Goal: Task Accomplishment & Management: Manage account settings

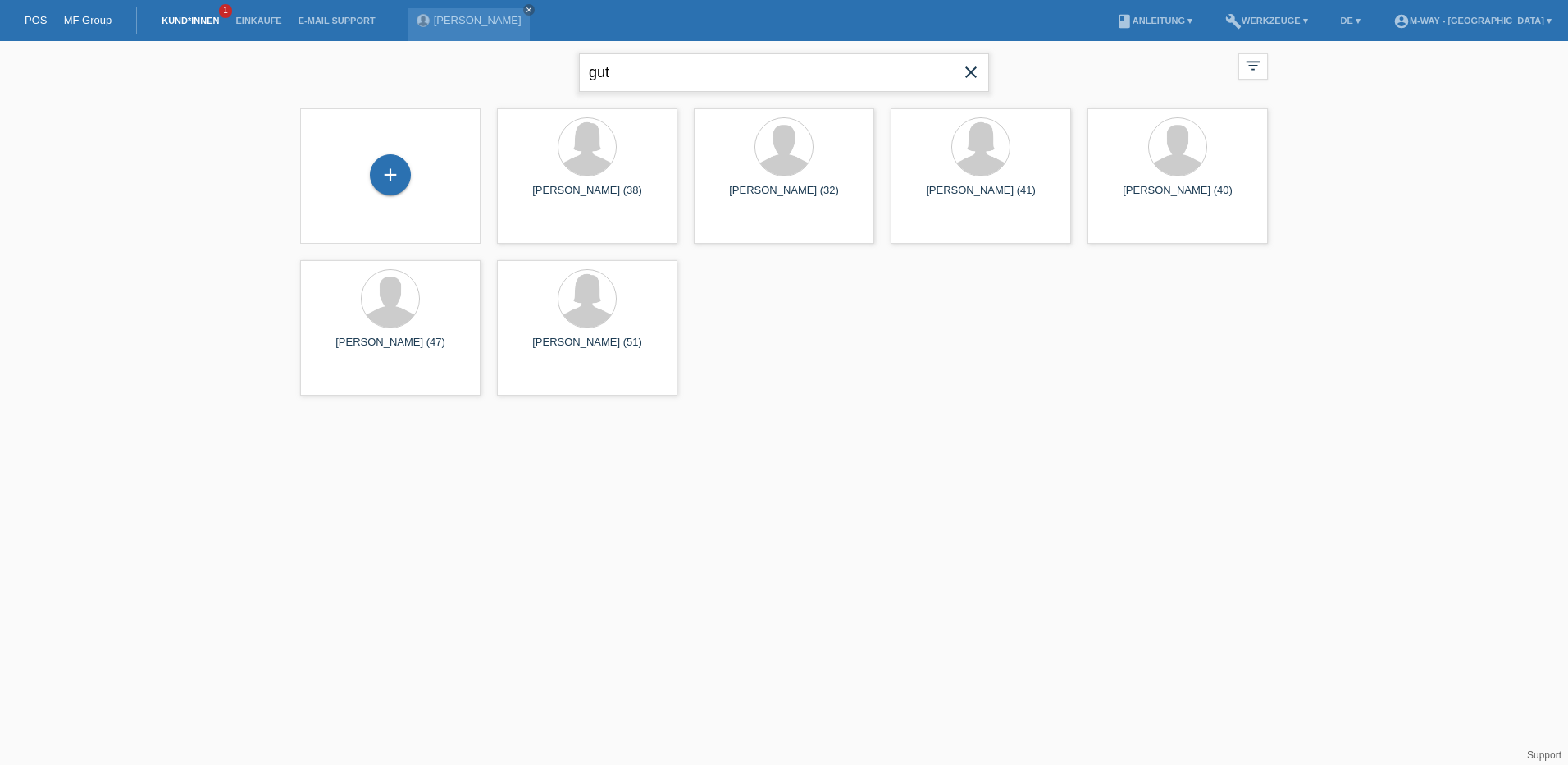
click at [653, 80] on input "gut" at bounding box center [784, 72] width 410 height 38
type input "g"
type input "geo"
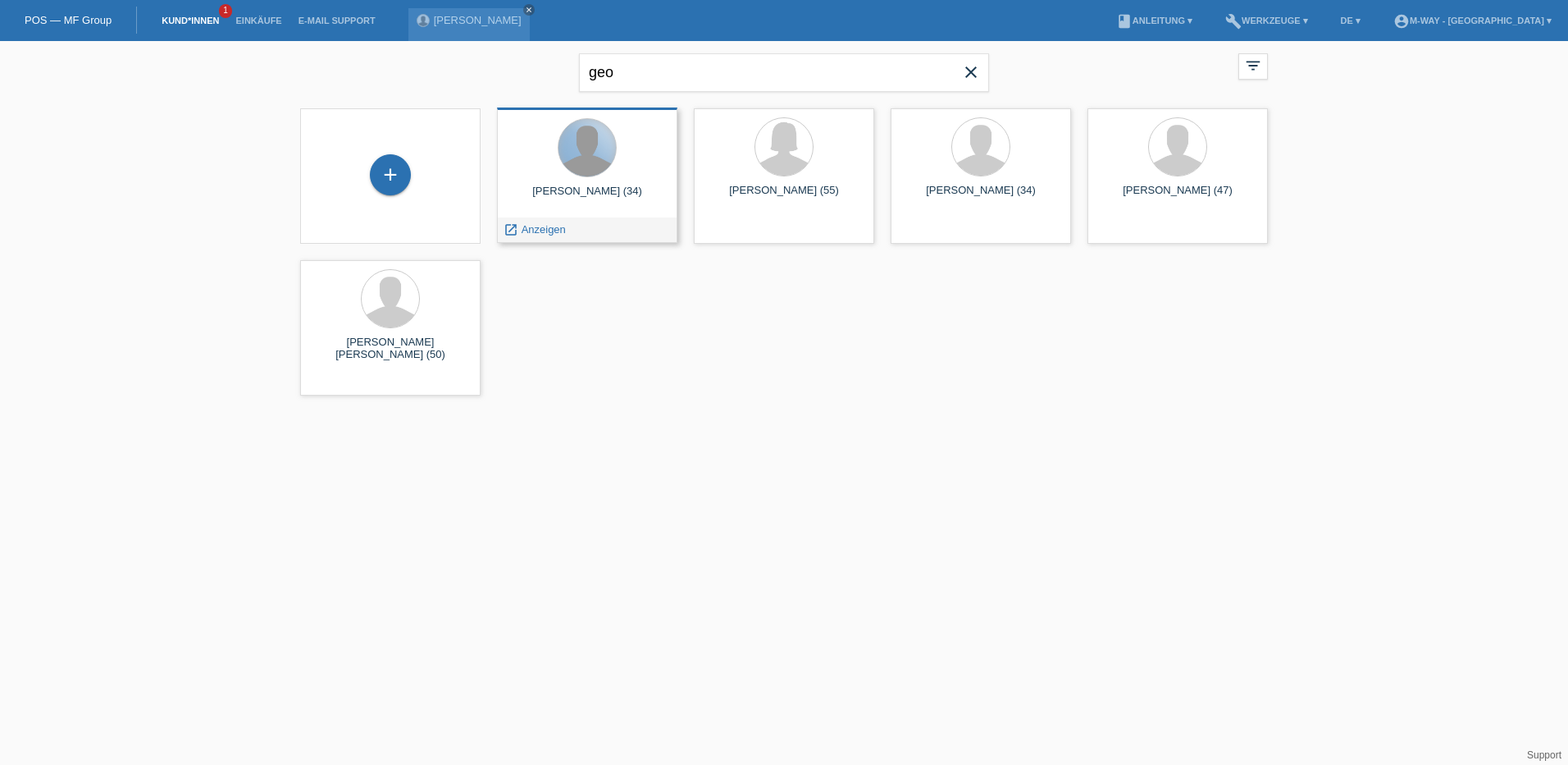
click at [596, 165] on div at bounding box center [587, 148] width 58 height 58
click at [538, 233] on span "Anzeigen" at bounding box center [543, 229] width 44 height 13
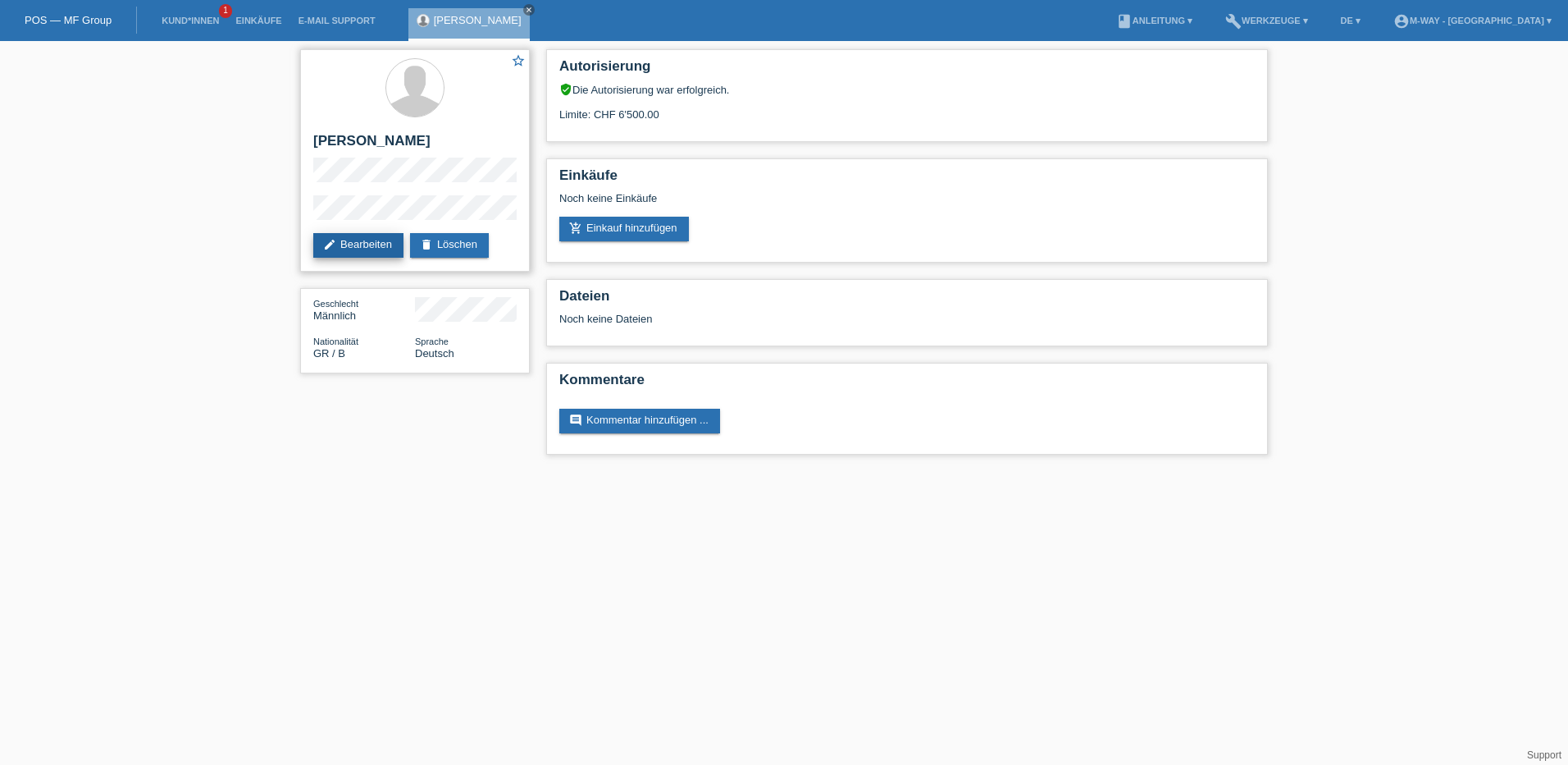
click at [370, 241] on link "edit Bearbeiten" at bounding box center [359, 245] width 90 height 25
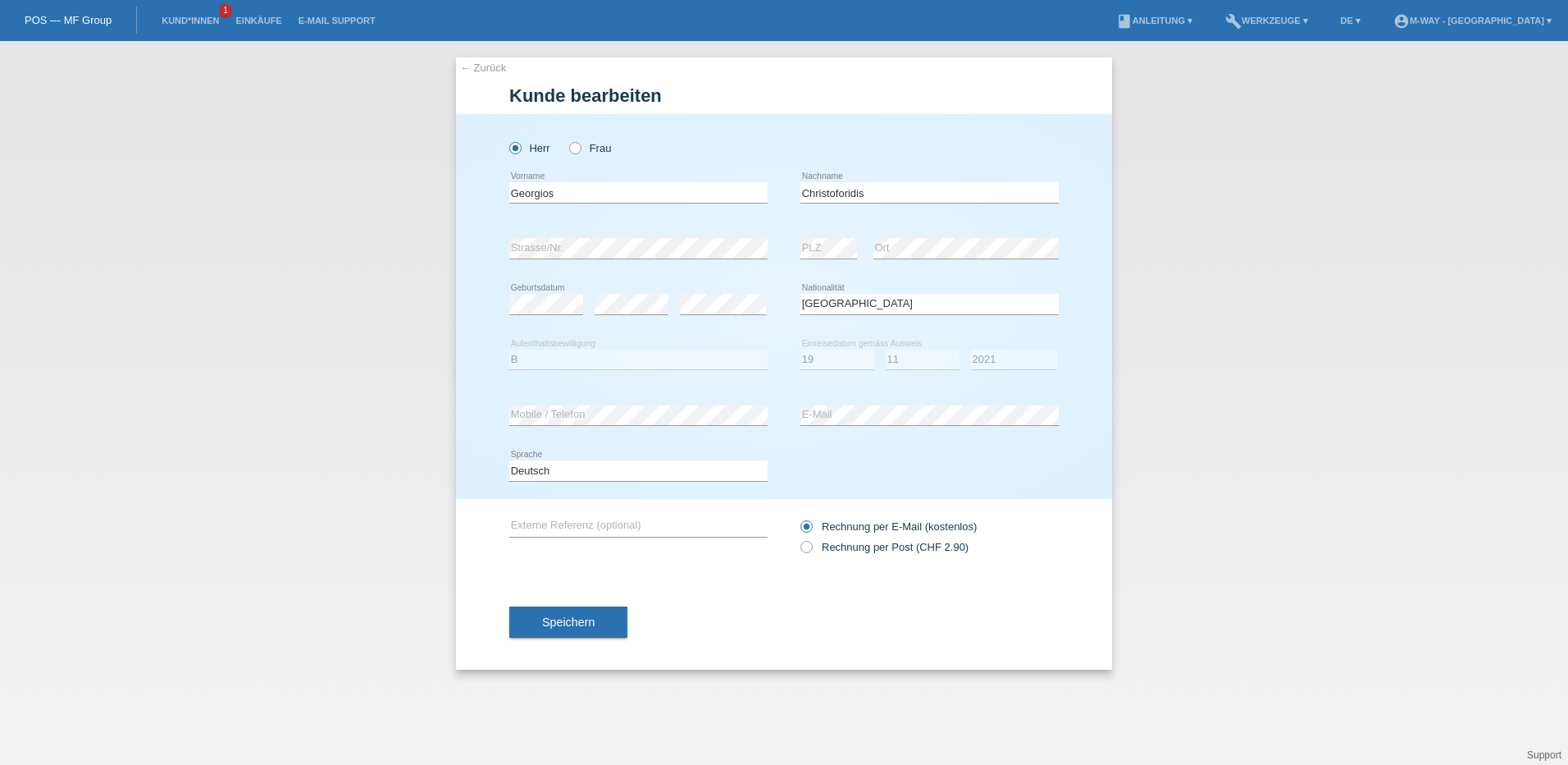
select select "GR"
select select "B"
select select "19"
select select "11"
select select "2021"
